Goal: Use online tool/utility

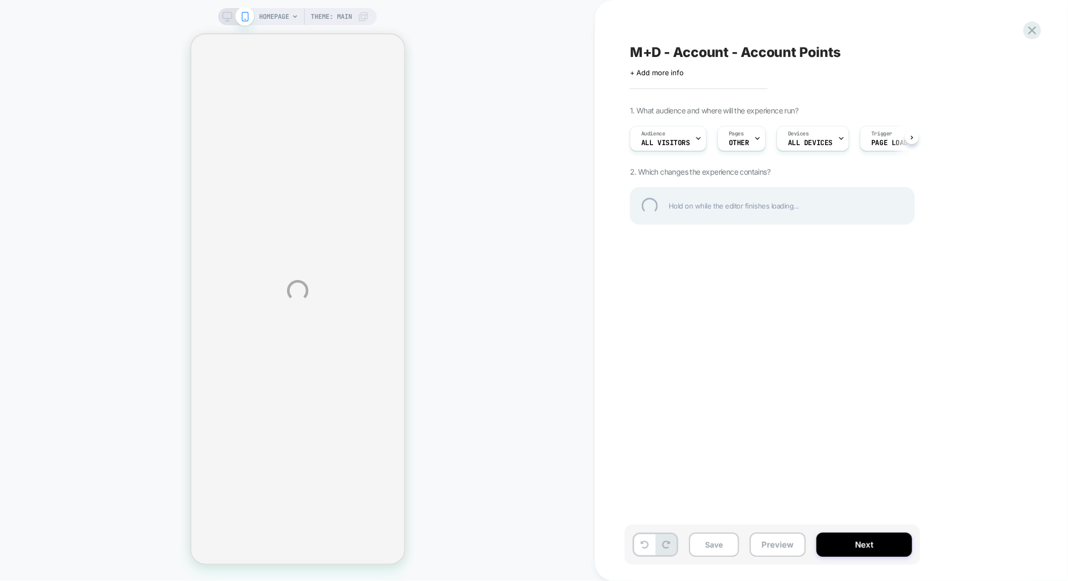
drag, startPoint x: 776, startPoint y: 515, endPoint x: 777, endPoint y: 523, distance: 8.1
click at [776, 515] on div "HOMEPAGE Theme: MAIN M+D - Account - Account Points Click to edit experience de…" at bounding box center [534, 290] width 1068 height 581
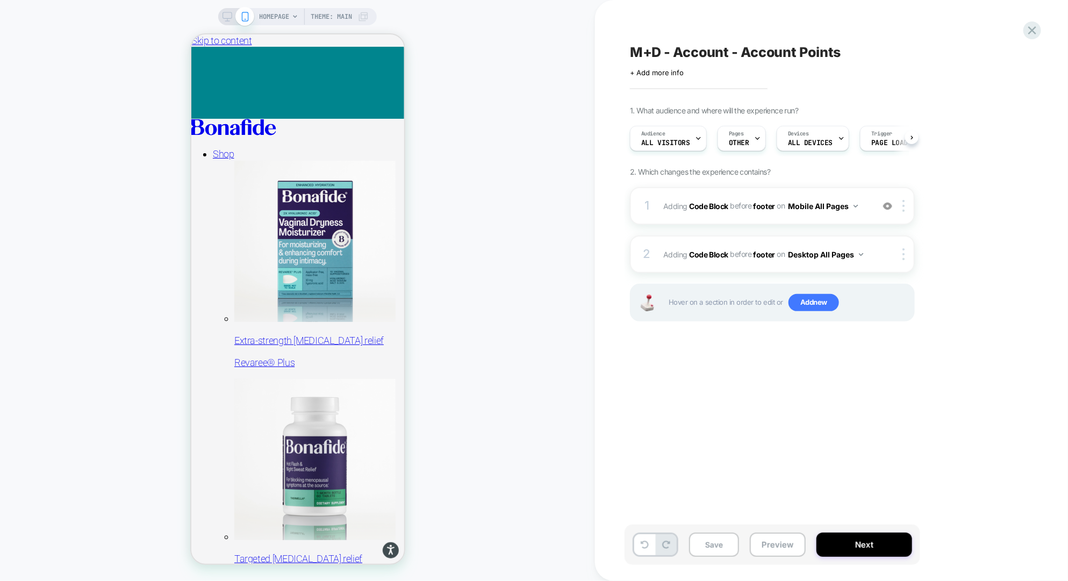
scroll to position [0, 1]
click at [779, 543] on button "Preview" at bounding box center [778, 545] width 56 height 24
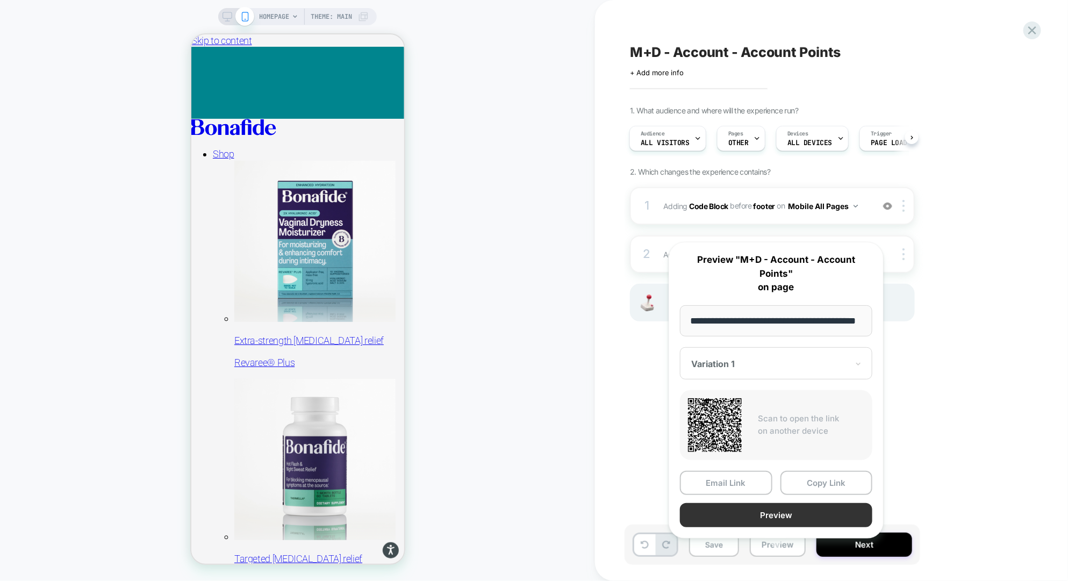
scroll to position [0, 0]
click at [784, 503] on button "Preview" at bounding box center [776, 515] width 192 height 24
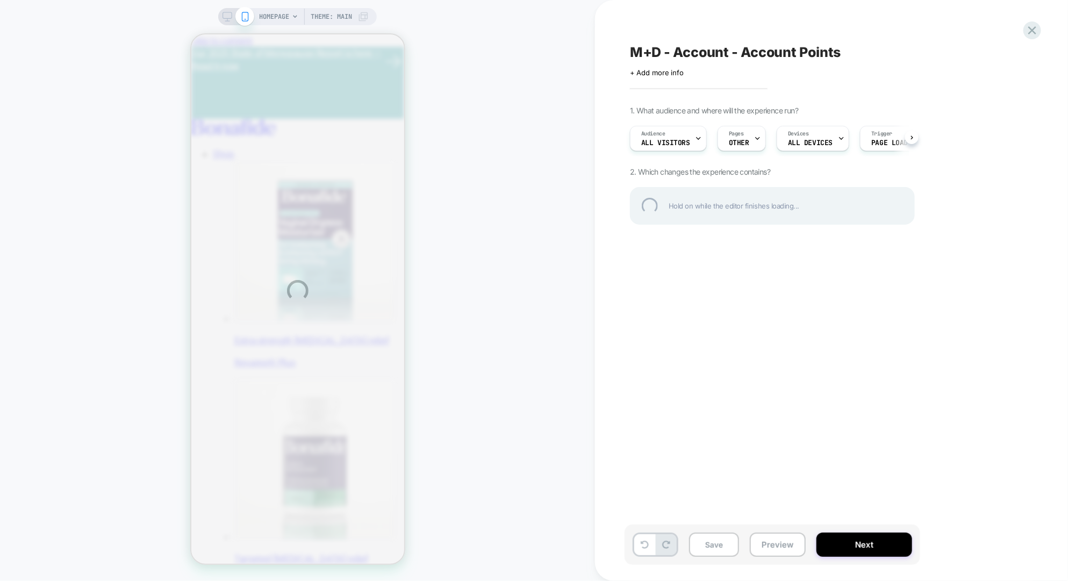
click at [774, 502] on div "HOMEPAGE Theme: MAIN M+D - Account - Account Points Click to edit experience de…" at bounding box center [534, 290] width 1068 height 581
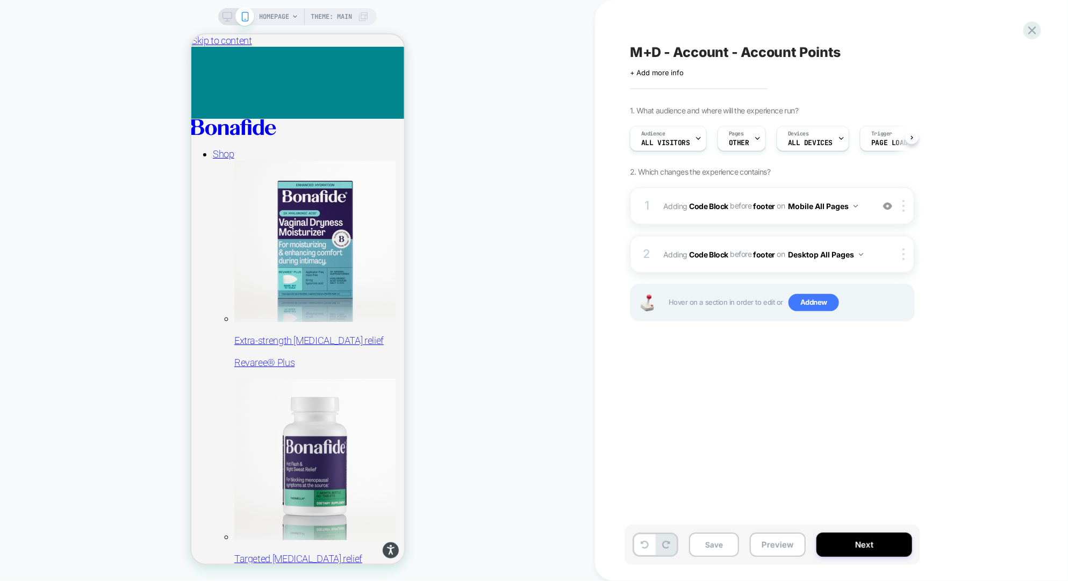
scroll to position [0, 1]
click at [787, 546] on button "Preview" at bounding box center [778, 545] width 56 height 24
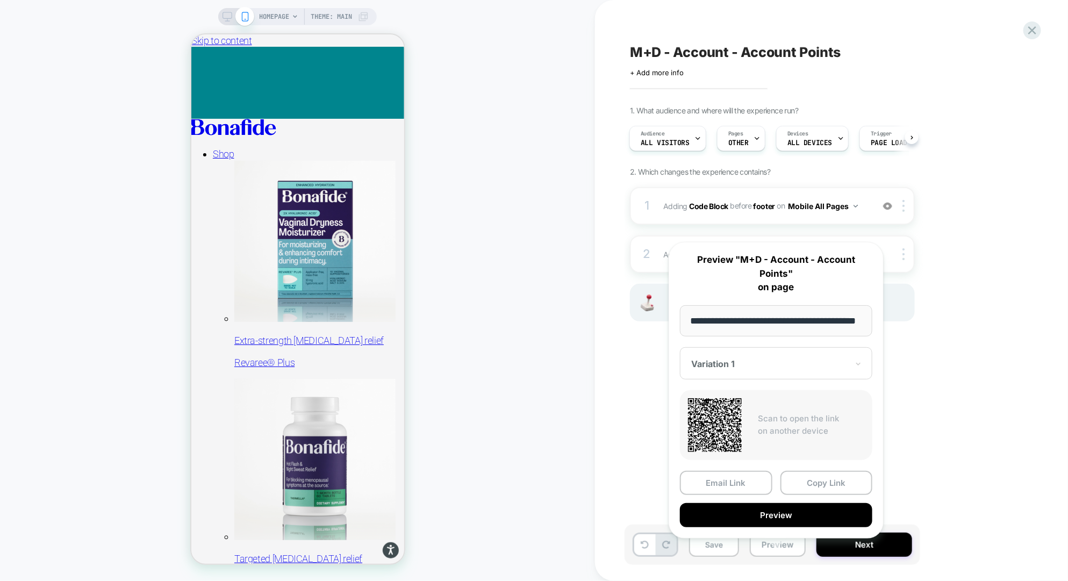
scroll to position [0, 0]
click at [779, 503] on button "Preview" at bounding box center [776, 515] width 192 height 24
